Goal: Task Accomplishment & Management: Manage account settings

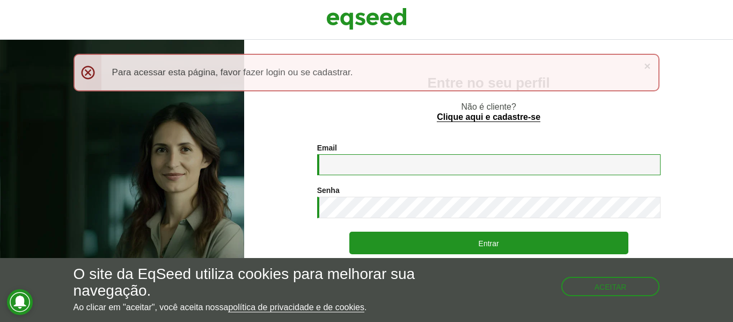
click at [378, 163] on input "Email *" at bounding box center [489, 164] width 344 height 21
type input "**********"
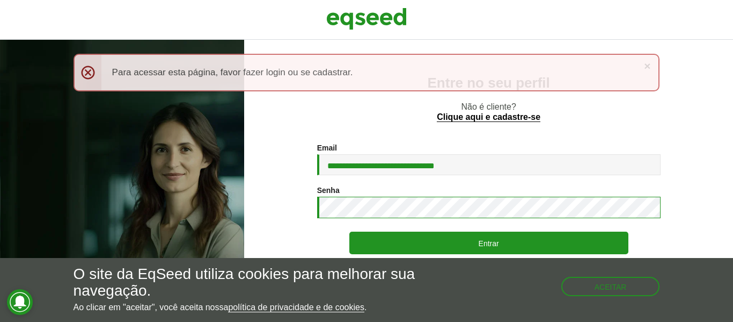
click at [350, 231] on button "Entrar" at bounding box center [489, 242] width 279 height 23
